Goal: Information Seeking & Learning: Learn about a topic

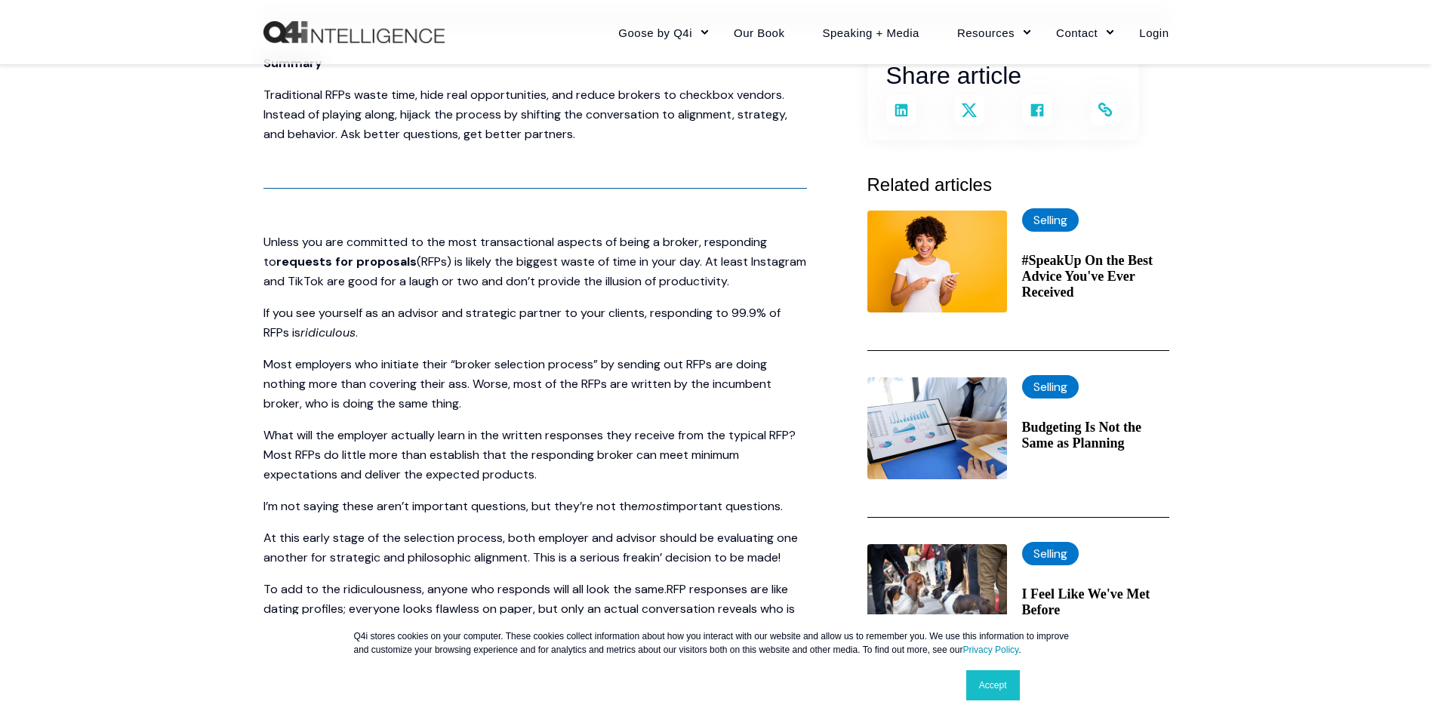
scroll to position [378, 0]
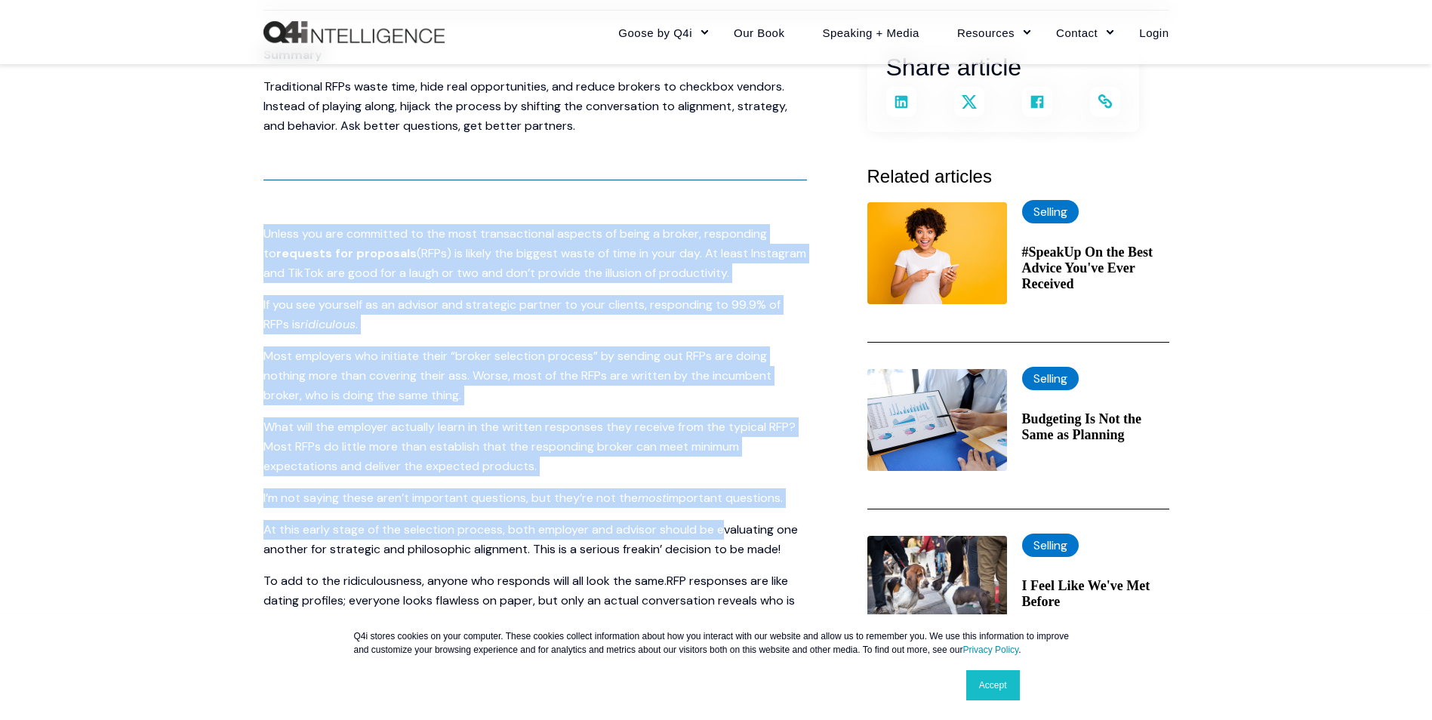
drag, startPoint x: 264, startPoint y: 233, endPoint x: 714, endPoint y: 523, distance: 534.7
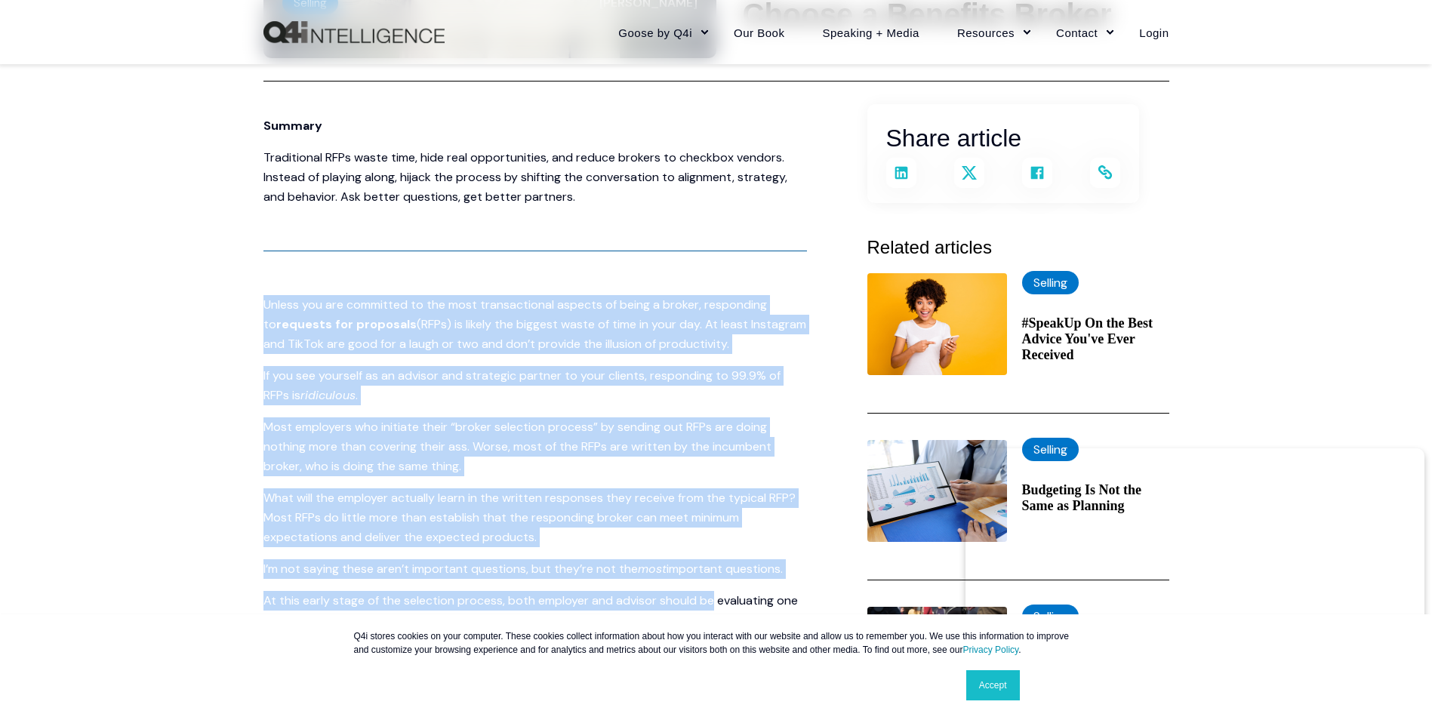
scroll to position [302, 0]
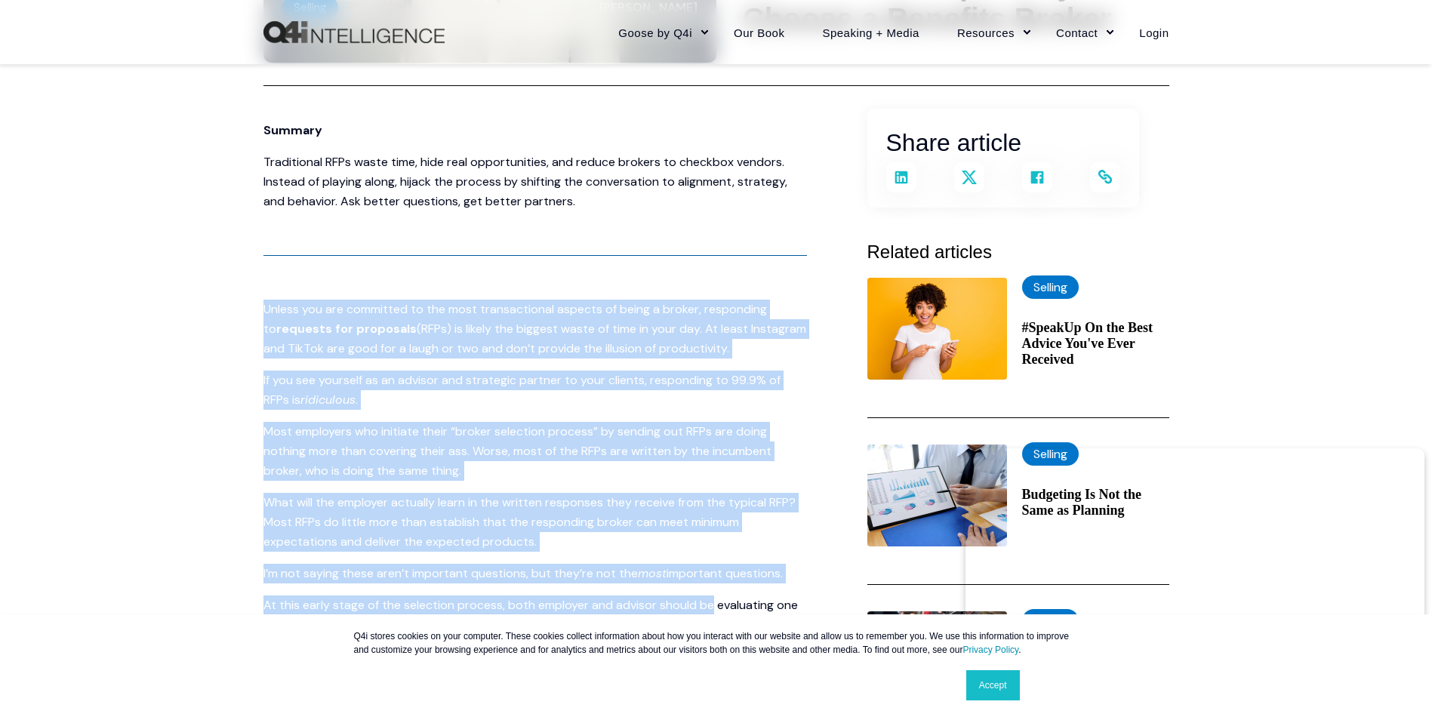
click at [496, 353] on span "(RFPs) is likely the biggest waste of time in your day. At least Instagram and …" at bounding box center [535, 338] width 543 height 35
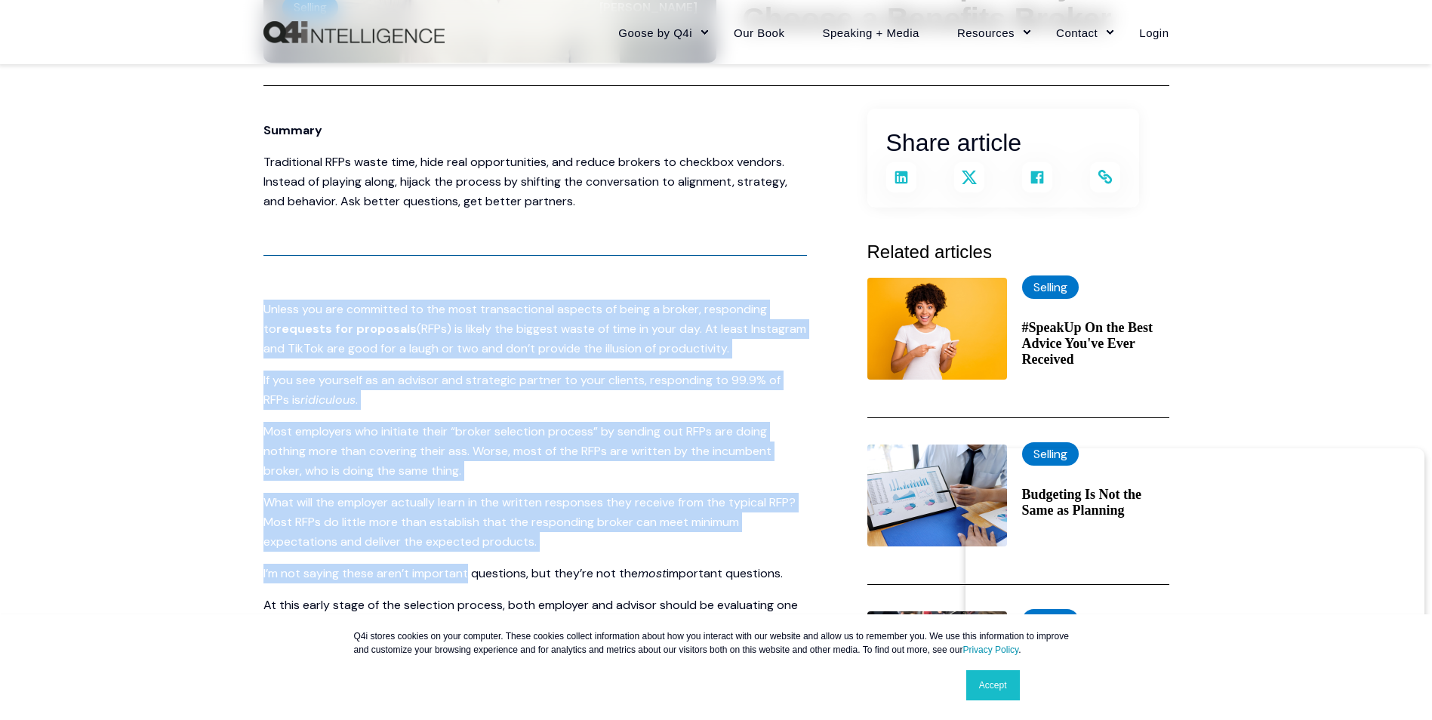
drag, startPoint x: 264, startPoint y: 310, endPoint x: 467, endPoint y: 574, distance: 333.2
click at [995, 683] on link "Accept" at bounding box center [993, 685] width 54 height 30
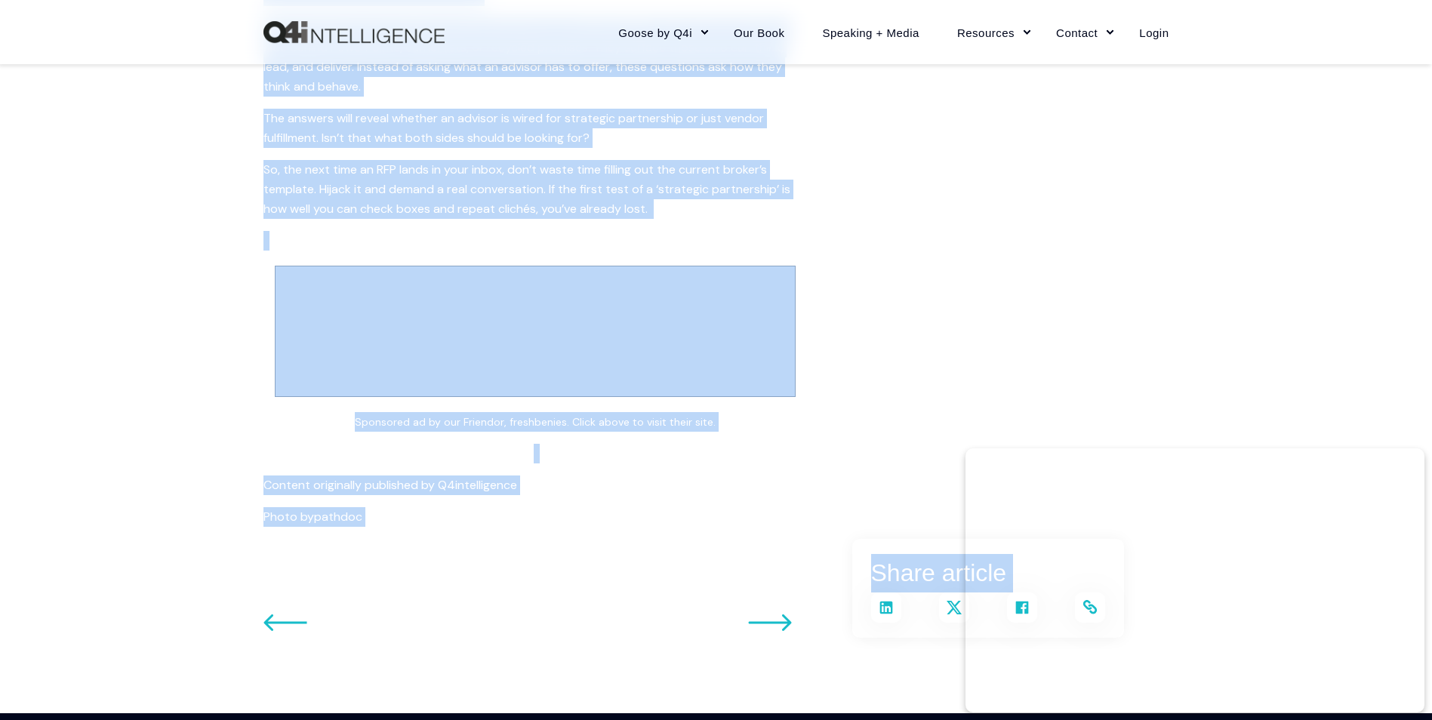
scroll to position [3370, 0]
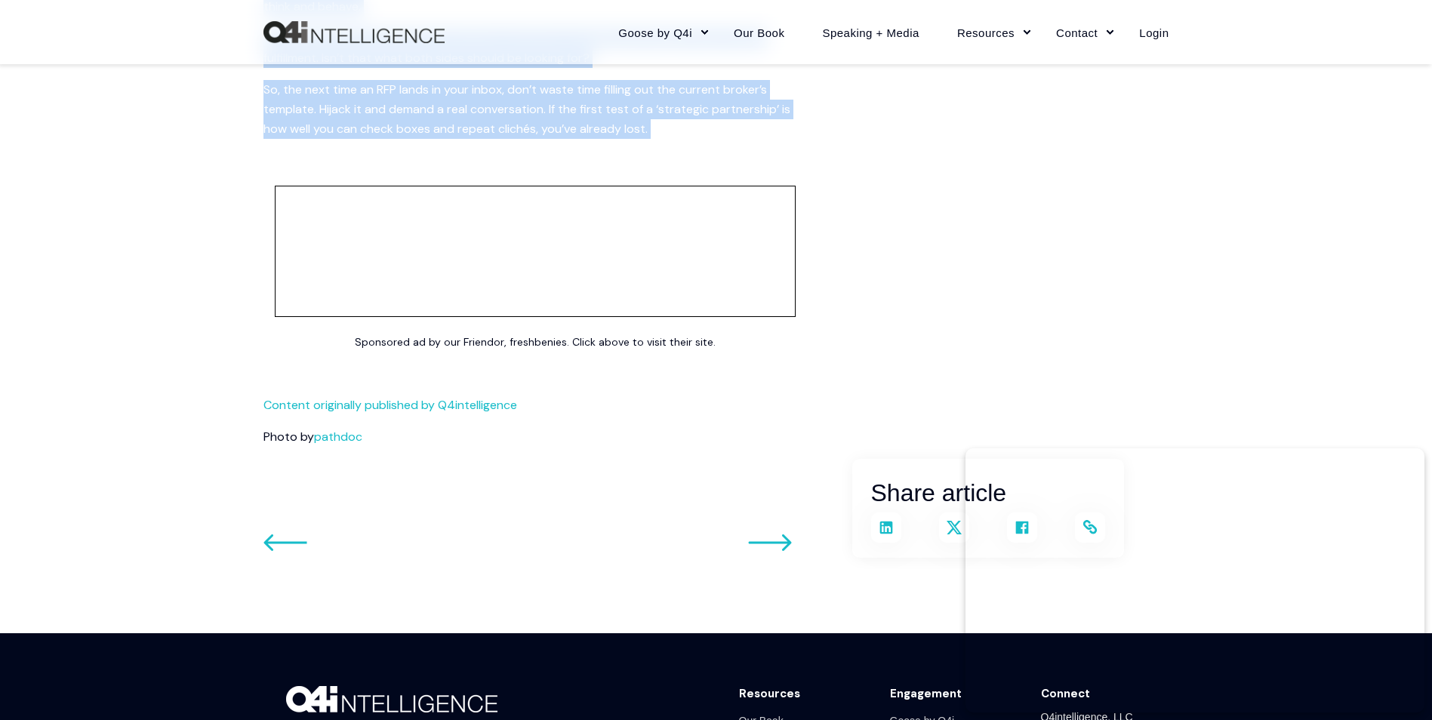
drag, startPoint x: 265, startPoint y: 308, endPoint x: 749, endPoint y: 140, distance: 512.2
copy span "Loremi dol sit ametconse ad eli sedd eiusmodtempor incidid ut labor e dolore, m…"
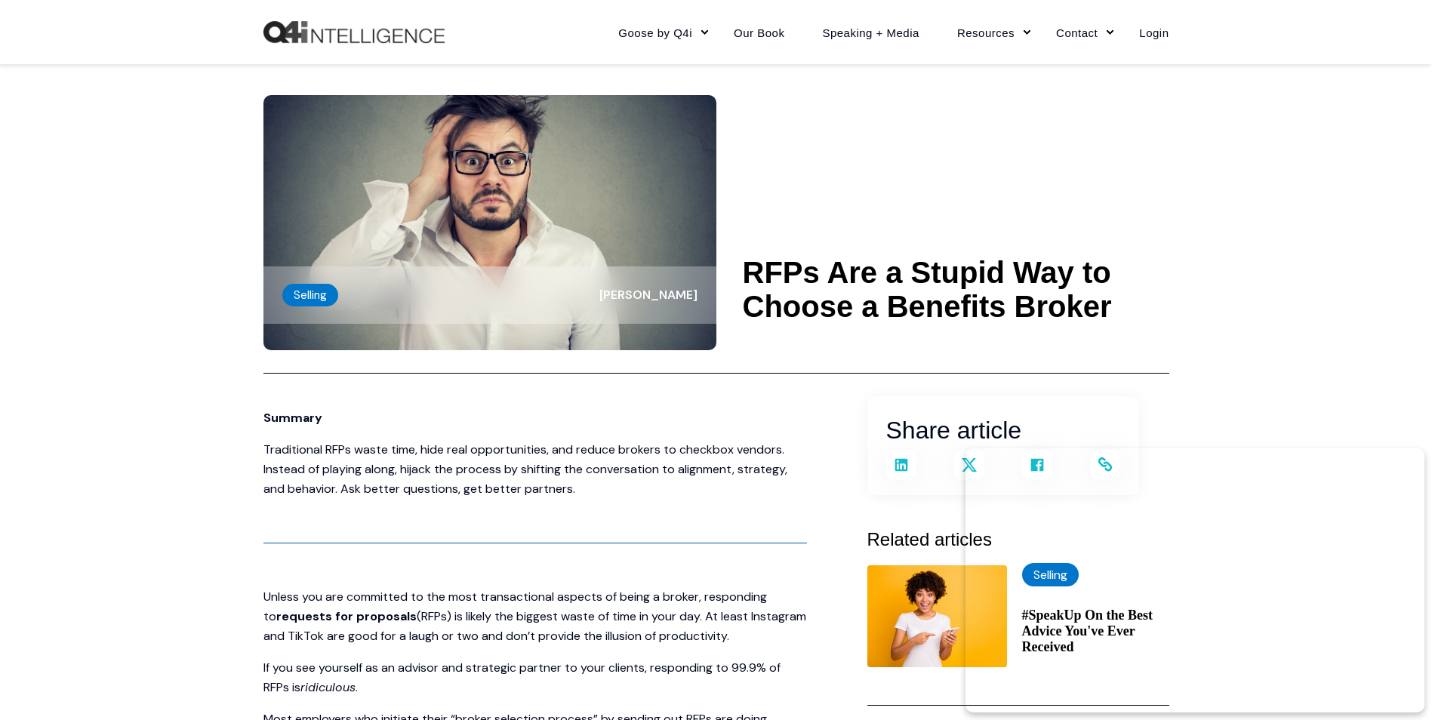
scroll to position [0, 0]
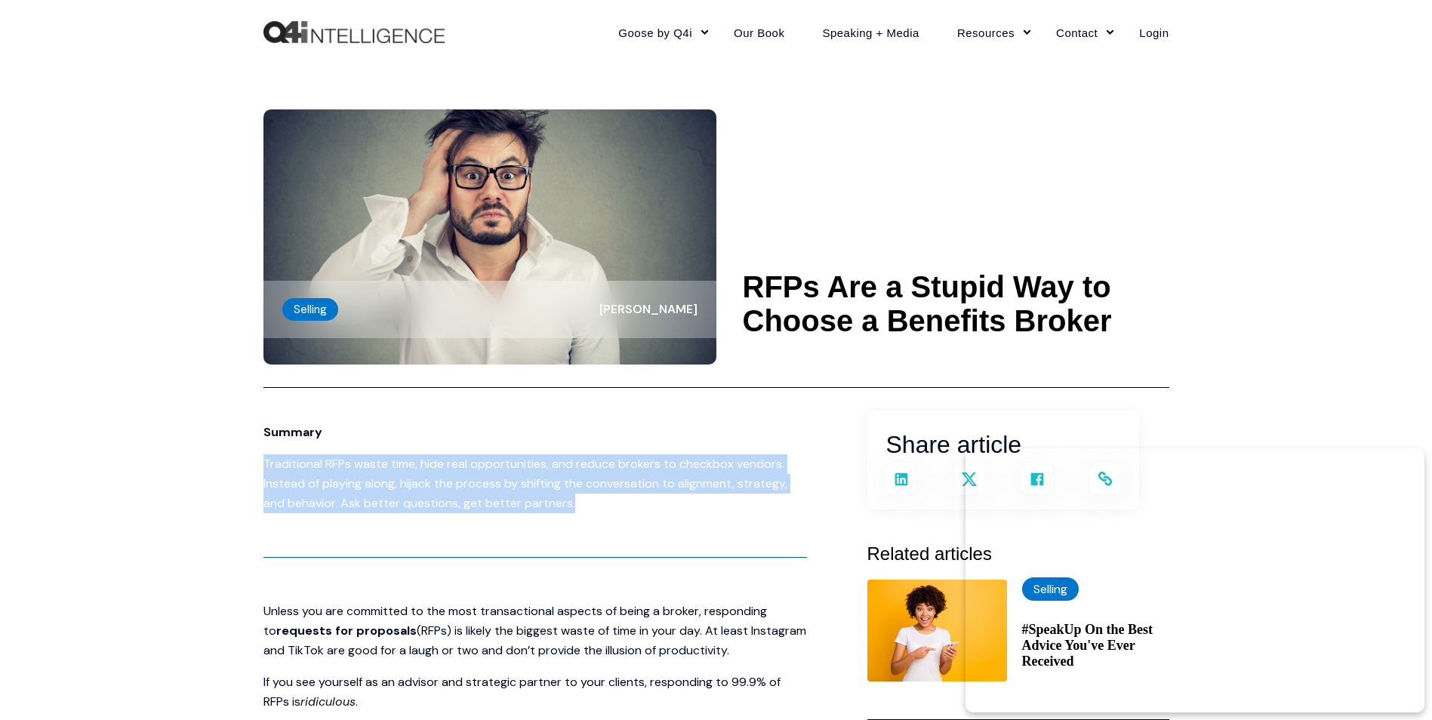
drag, startPoint x: 264, startPoint y: 464, endPoint x: 779, endPoint y: 495, distance: 516.7
click at [779, 495] on p "Traditional RFPs waste time, hide real opportunities, and reduce brokers to che…" at bounding box center [536, 484] width 544 height 59
copy p "Traditional RFPs waste time, hide real opportunities, and reduce brokers to che…"
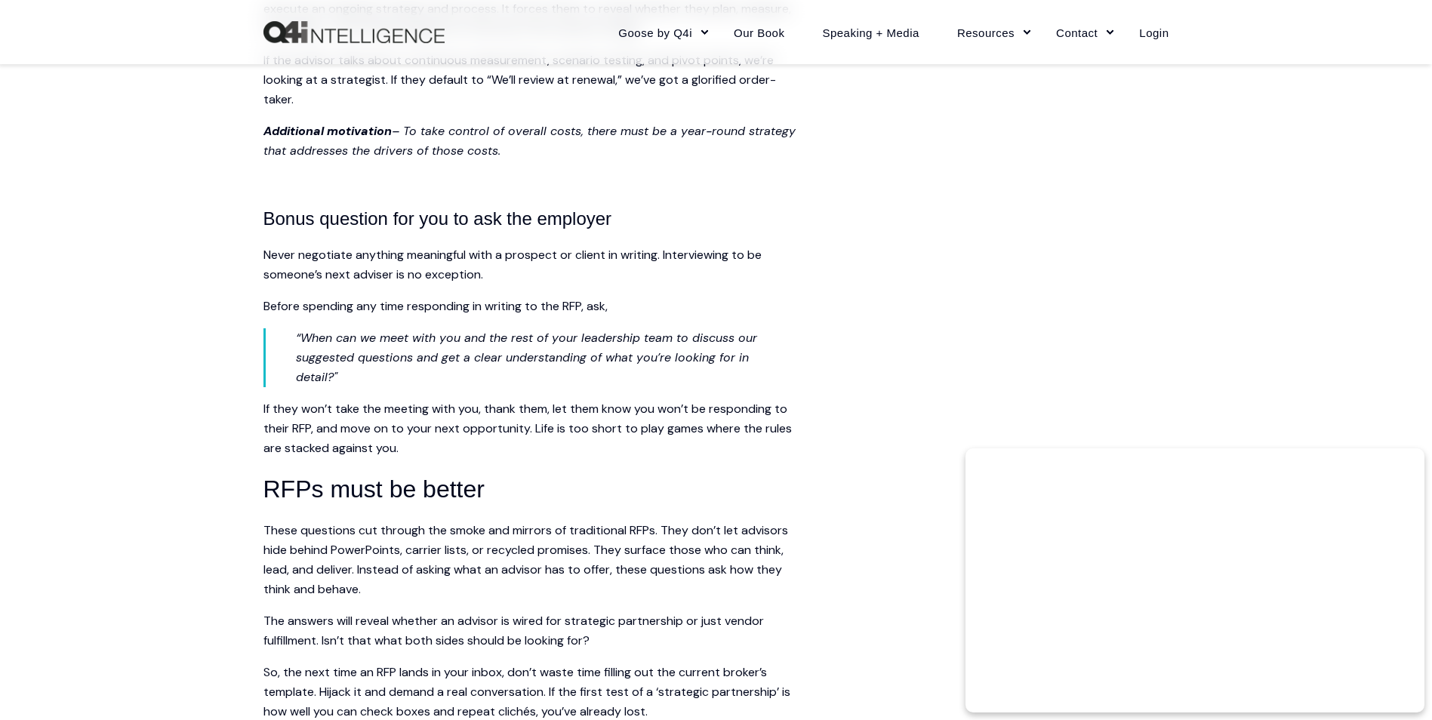
scroll to position [2777, 0]
